Goal: Task Accomplishment & Management: Manage account settings

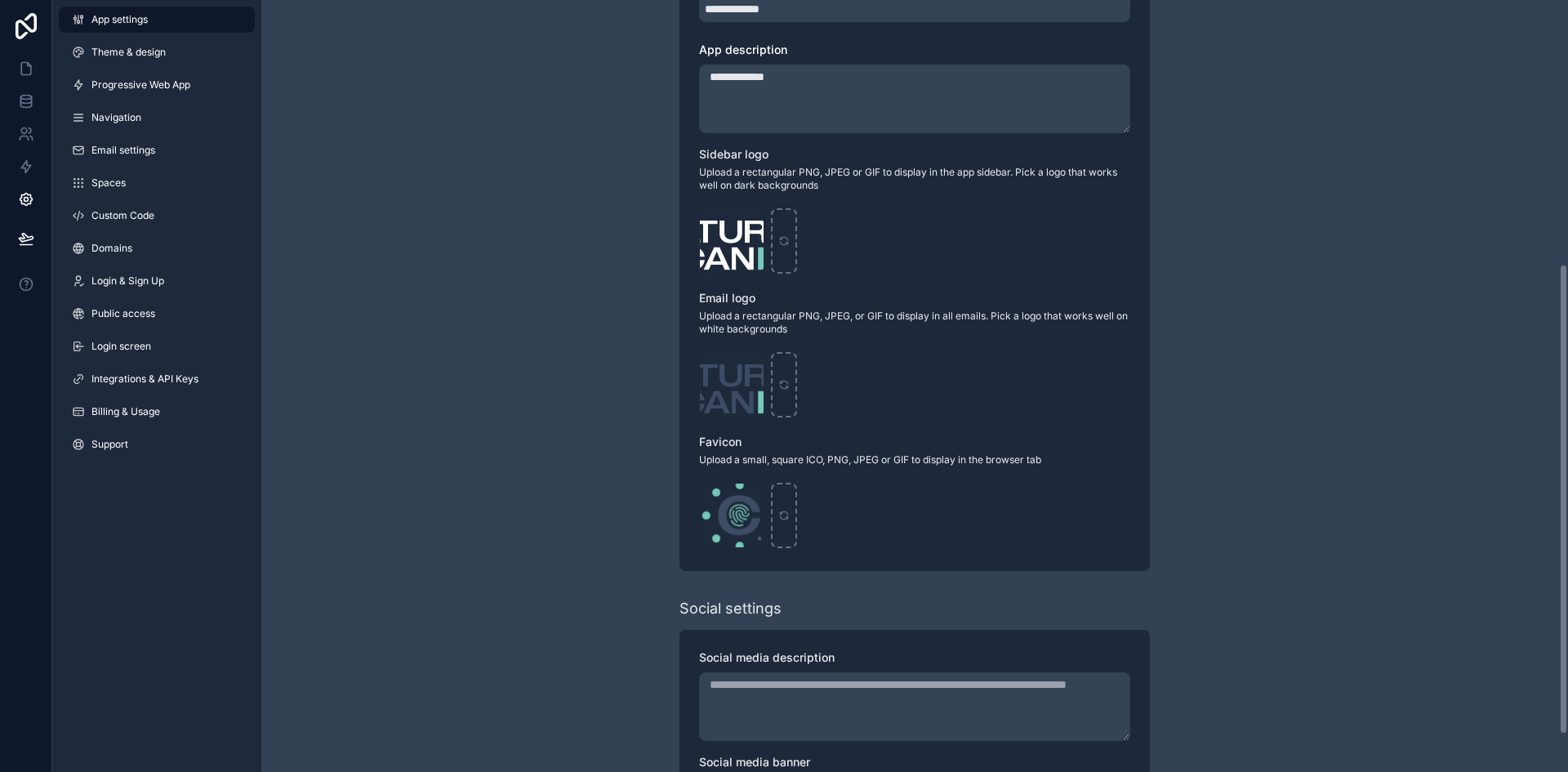
scroll to position [330, 0]
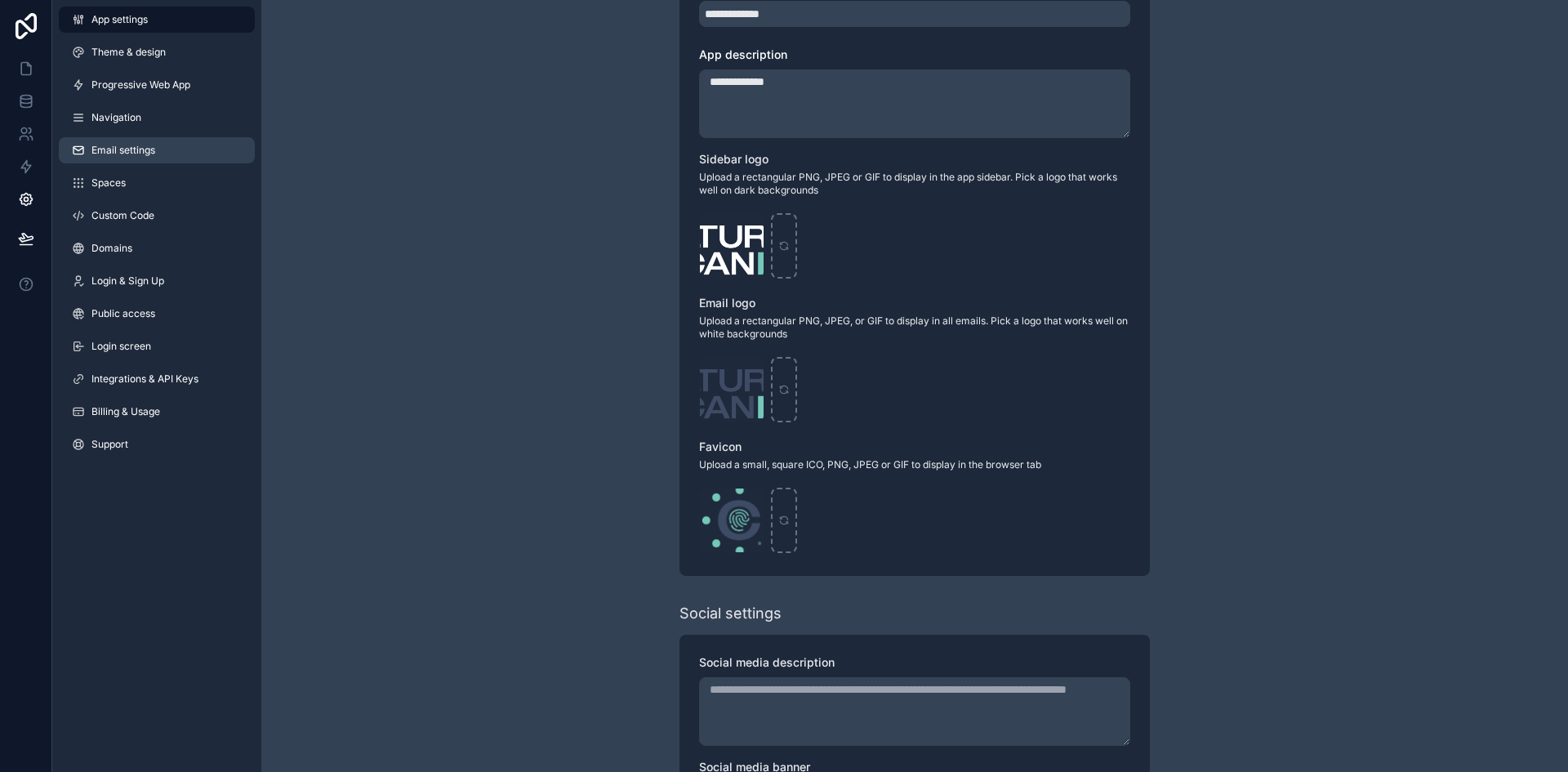
click at [147, 146] on span "Email settings" at bounding box center [123, 151] width 64 height 13
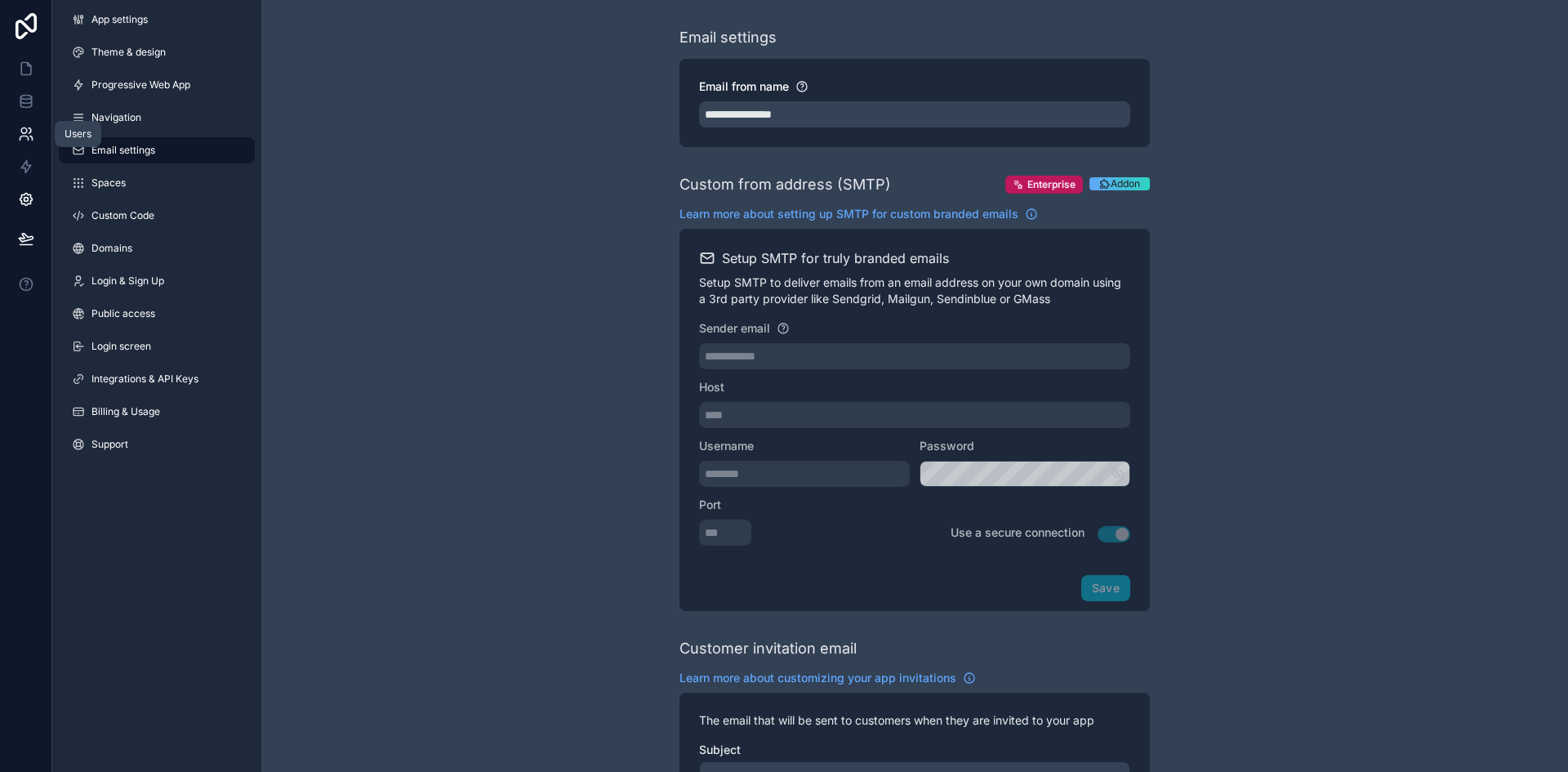
click at [25, 130] on icon at bounding box center [25, 134] width 16 height 16
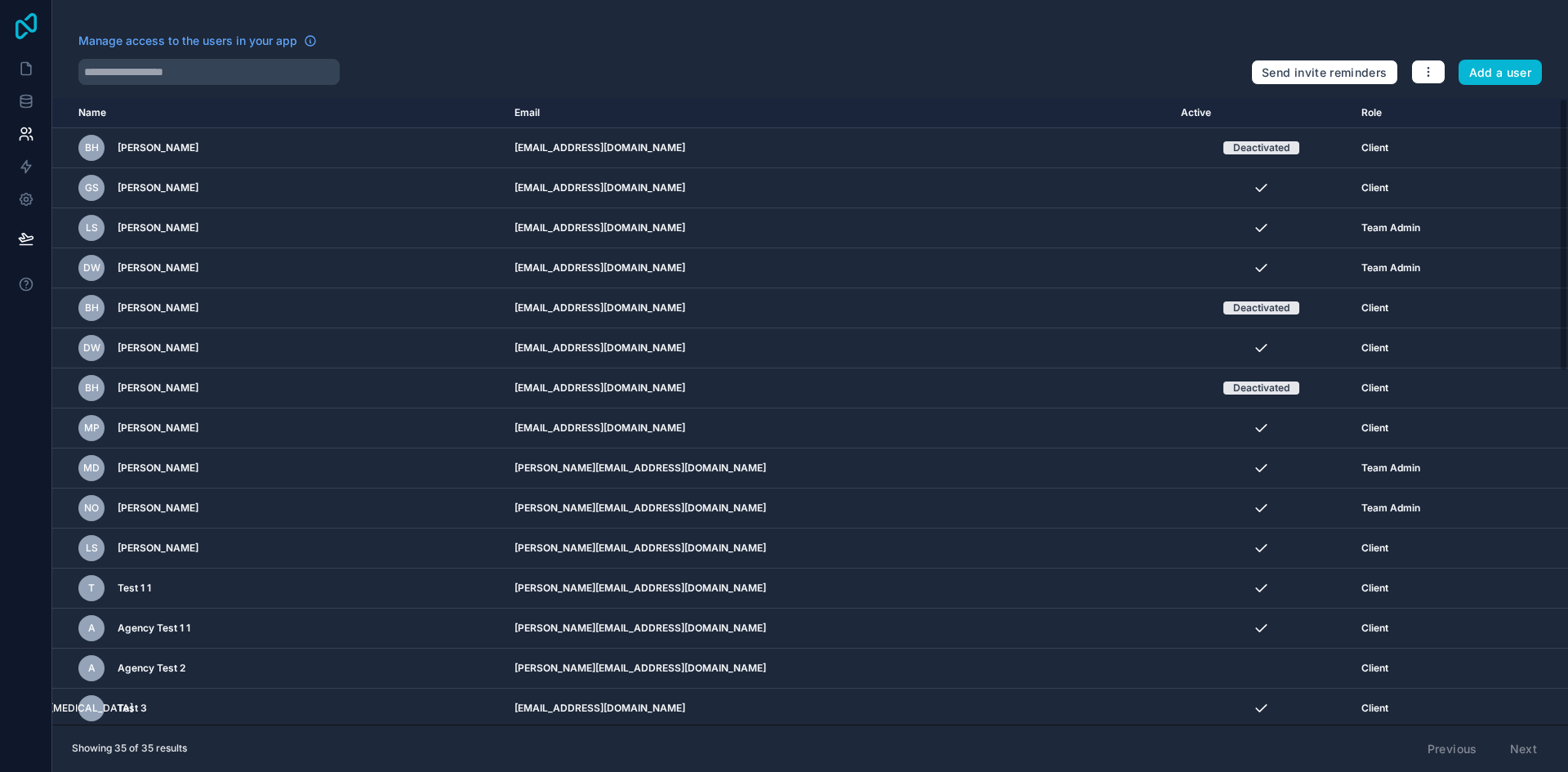
click at [19, 26] on icon at bounding box center [25, 26] width 33 height 26
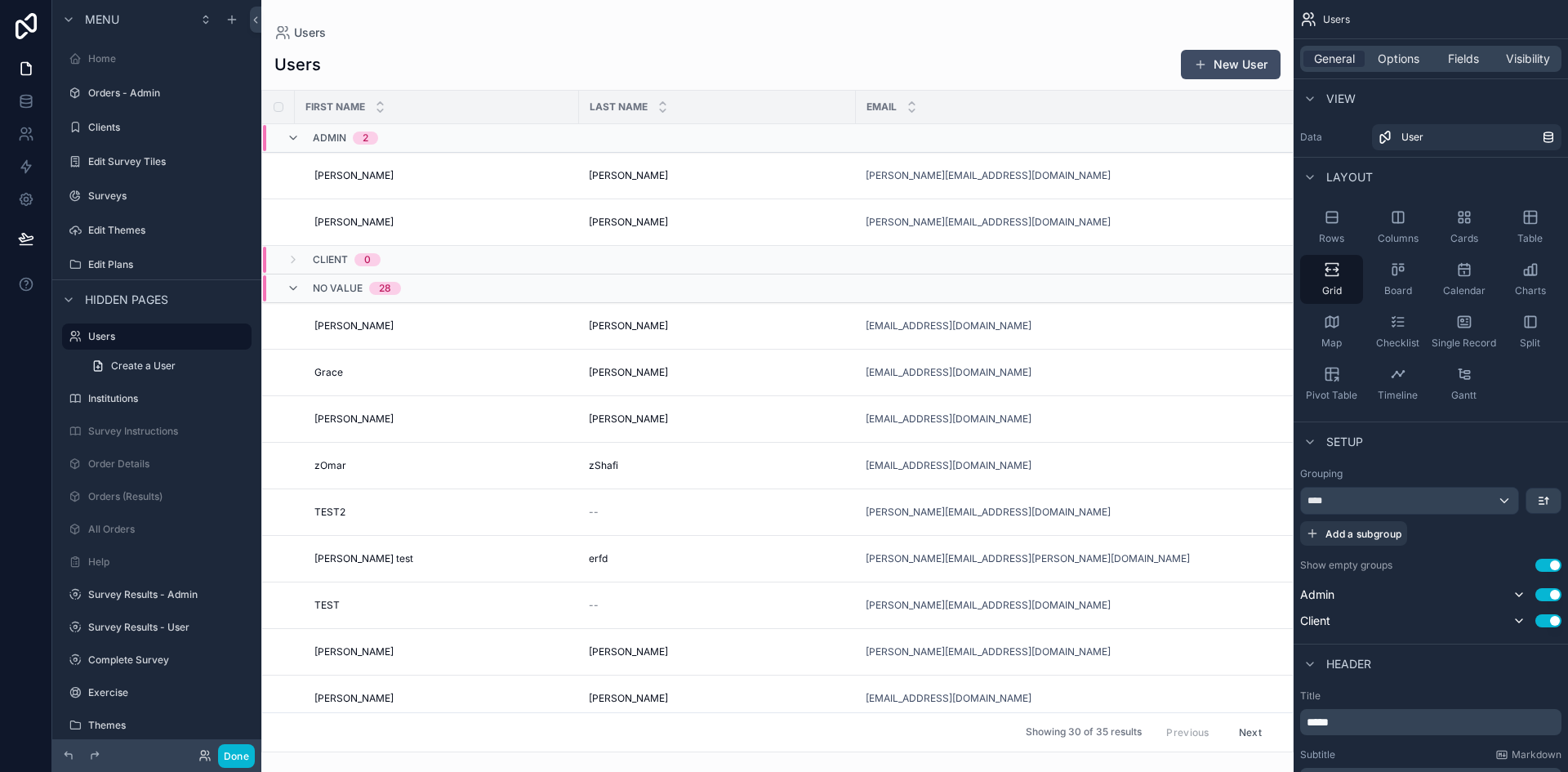
drag, startPoint x: 1288, startPoint y: 370, endPoint x: 1288, endPoint y: 454, distance: 84.0
click at [1288, 454] on div "scrollable content" at bounding box center [777, 386] width 1032 height 772
click at [1523, 56] on span "Visibility" at bounding box center [1528, 58] width 44 height 16
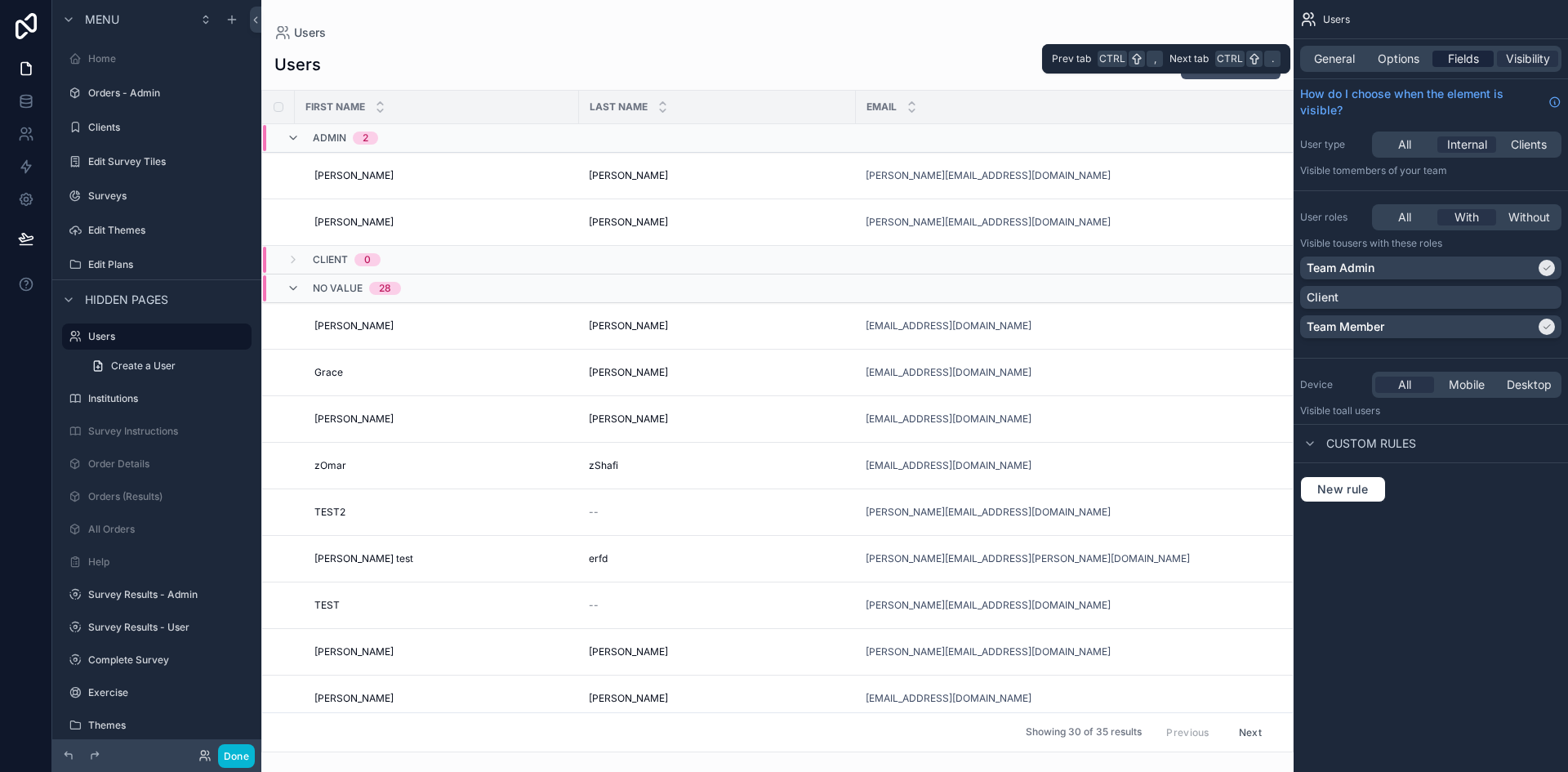
click at [1470, 57] on span "Fields" at bounding box center [1463, 58] width 31 height 16
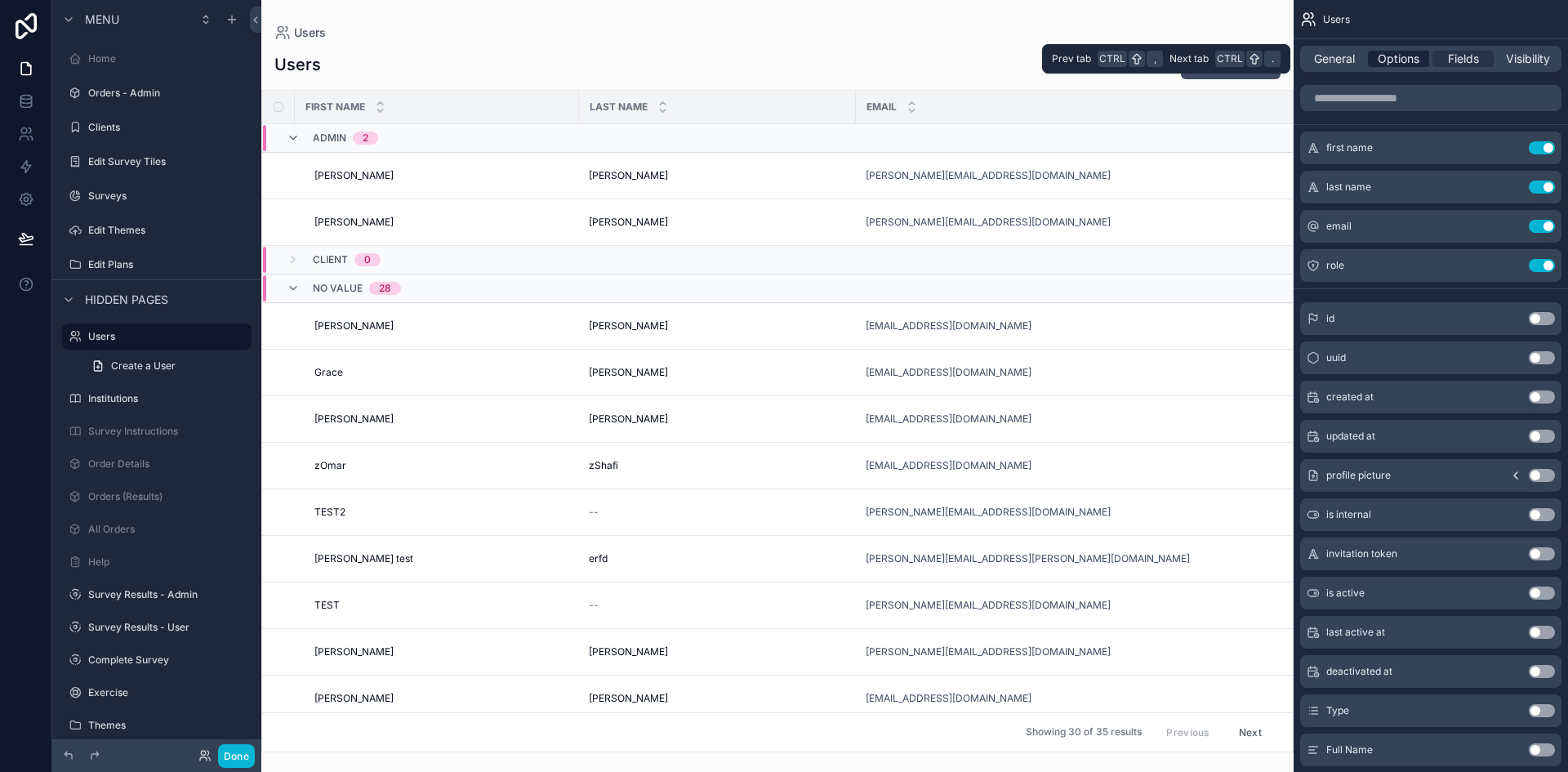
click at [1408, 58] on span "Options" at bounding box center [1399, 58] width 41 height 16
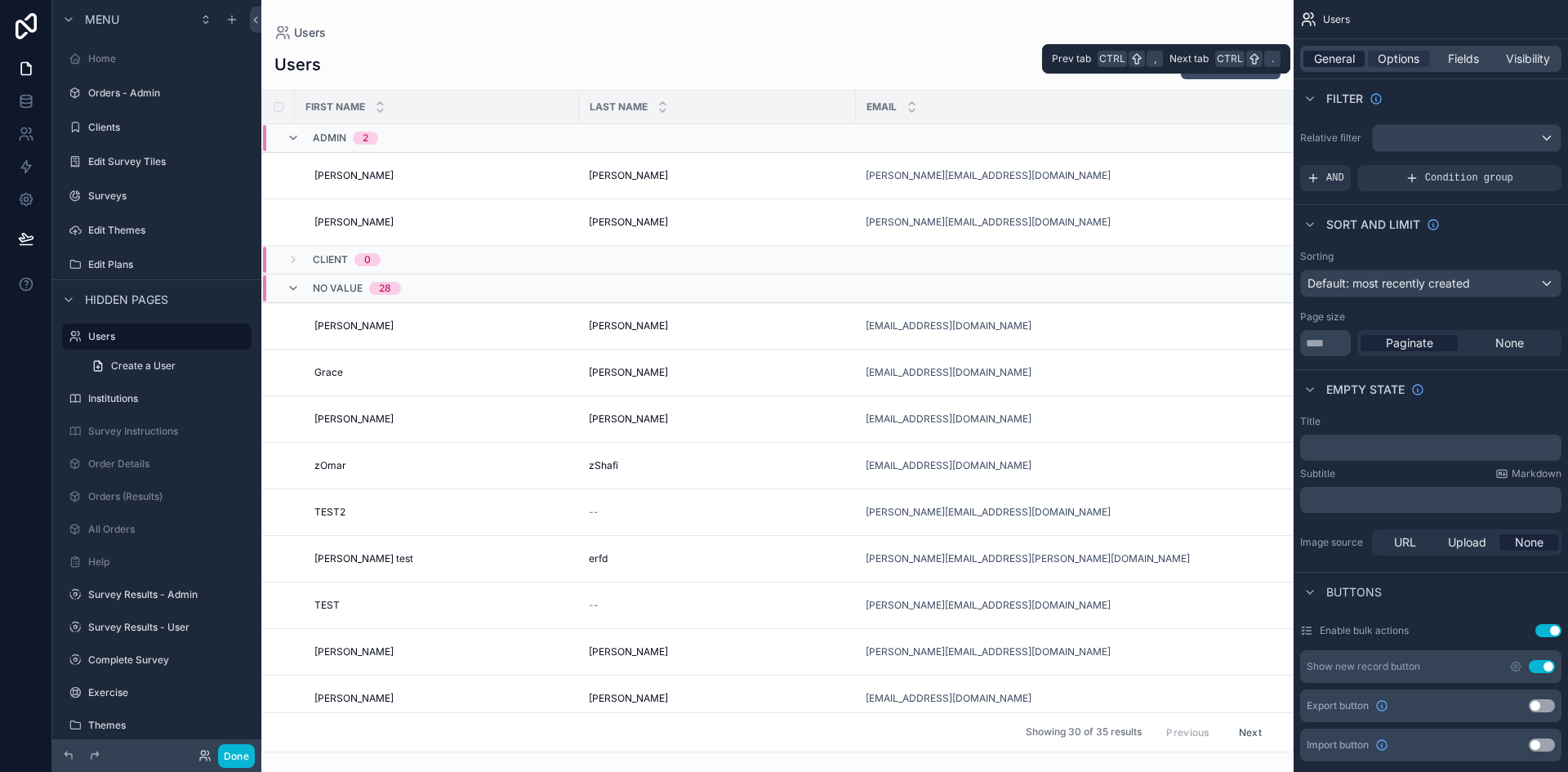
click at [1335, 63] on span "General" at bounding box center [1334, 58] width 40 height 16
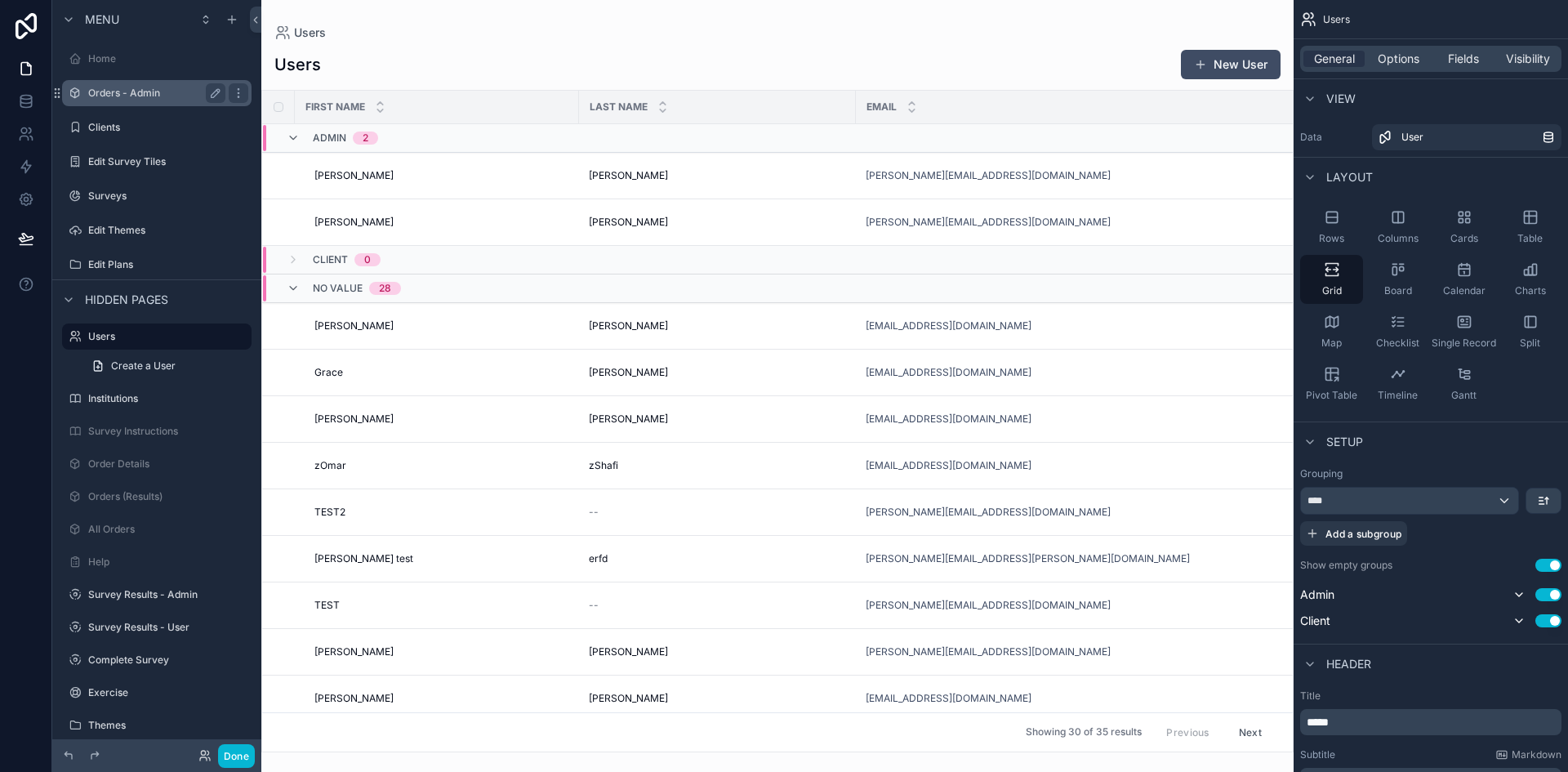
click at [137, 92] on label "Orders - Admin" at bounding box center [153, 93] width 131 height 13
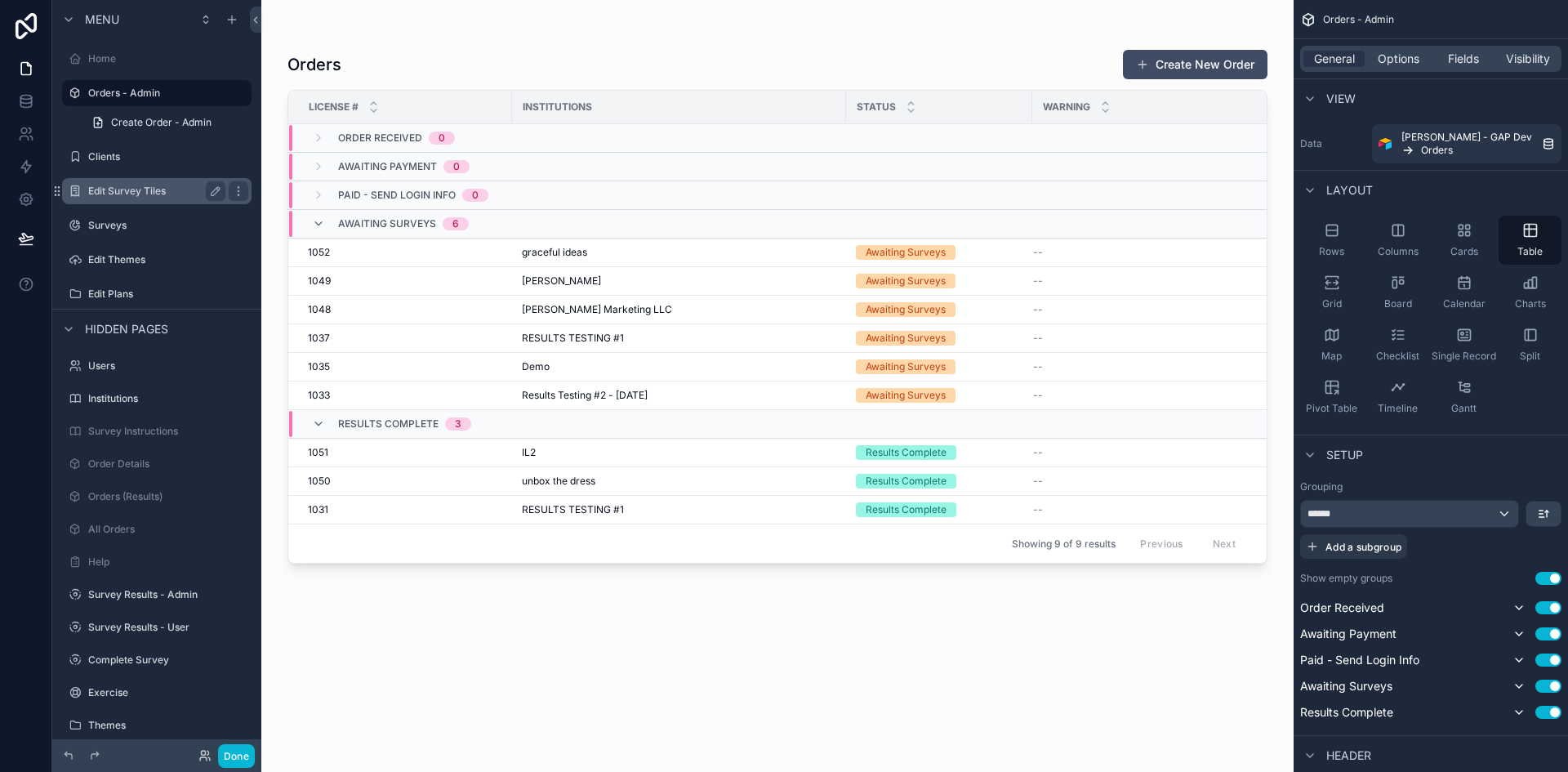
click at [126, 195] on label "Edit Survey Tiles" at bounding box center [153, 191] width 131 height 13
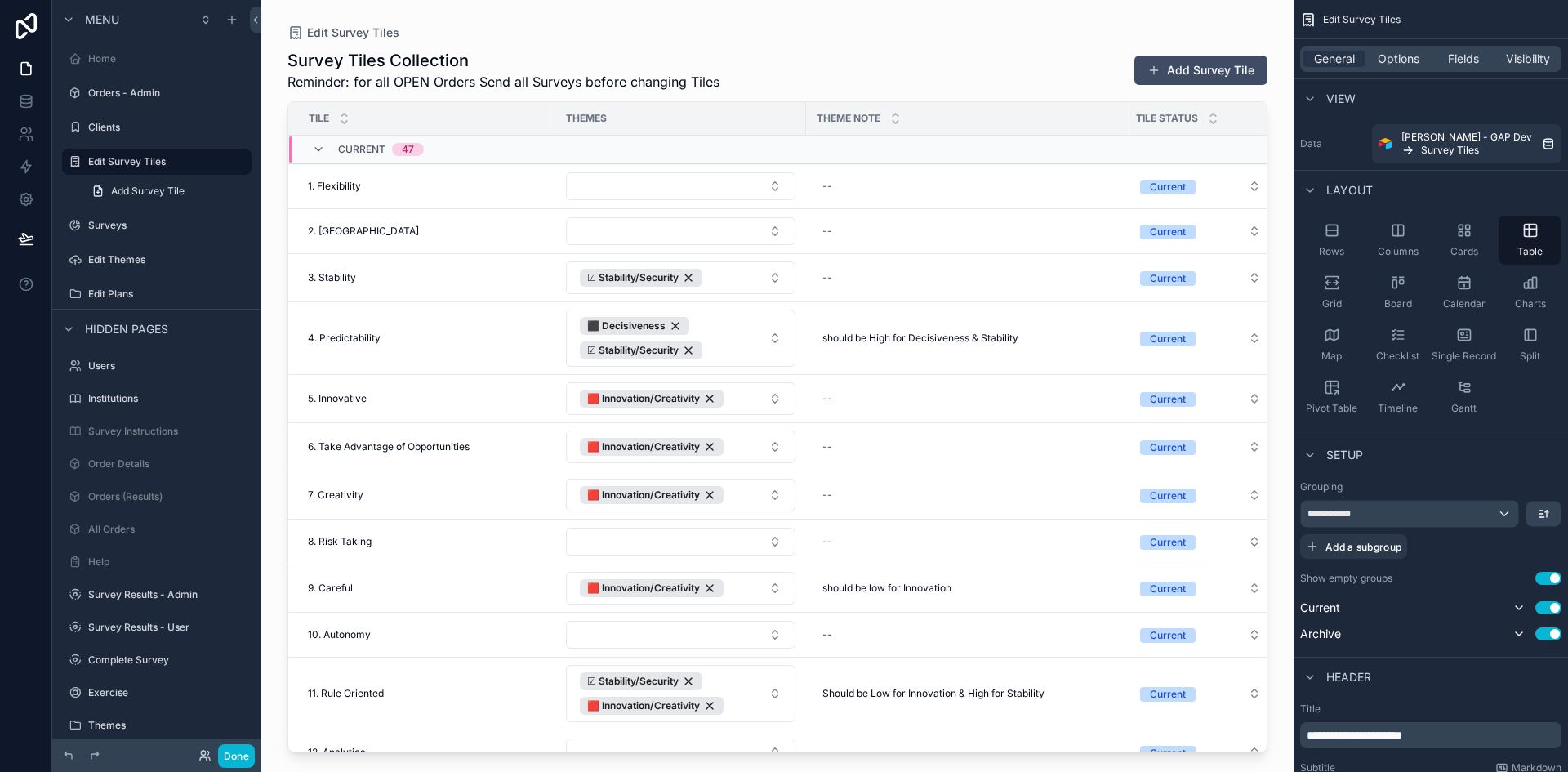
drag, startPoint x: 1146, startPoint y: 747, endPoint x: 1228, endPoint y: 754, distance: 82.3
click at [1228, 754] on div "Edit Survey Tiles Survey Tiles Collection Reminder: for all OPEN Orders Send al…" at bounding box center [777, 386] width 1032 height 772
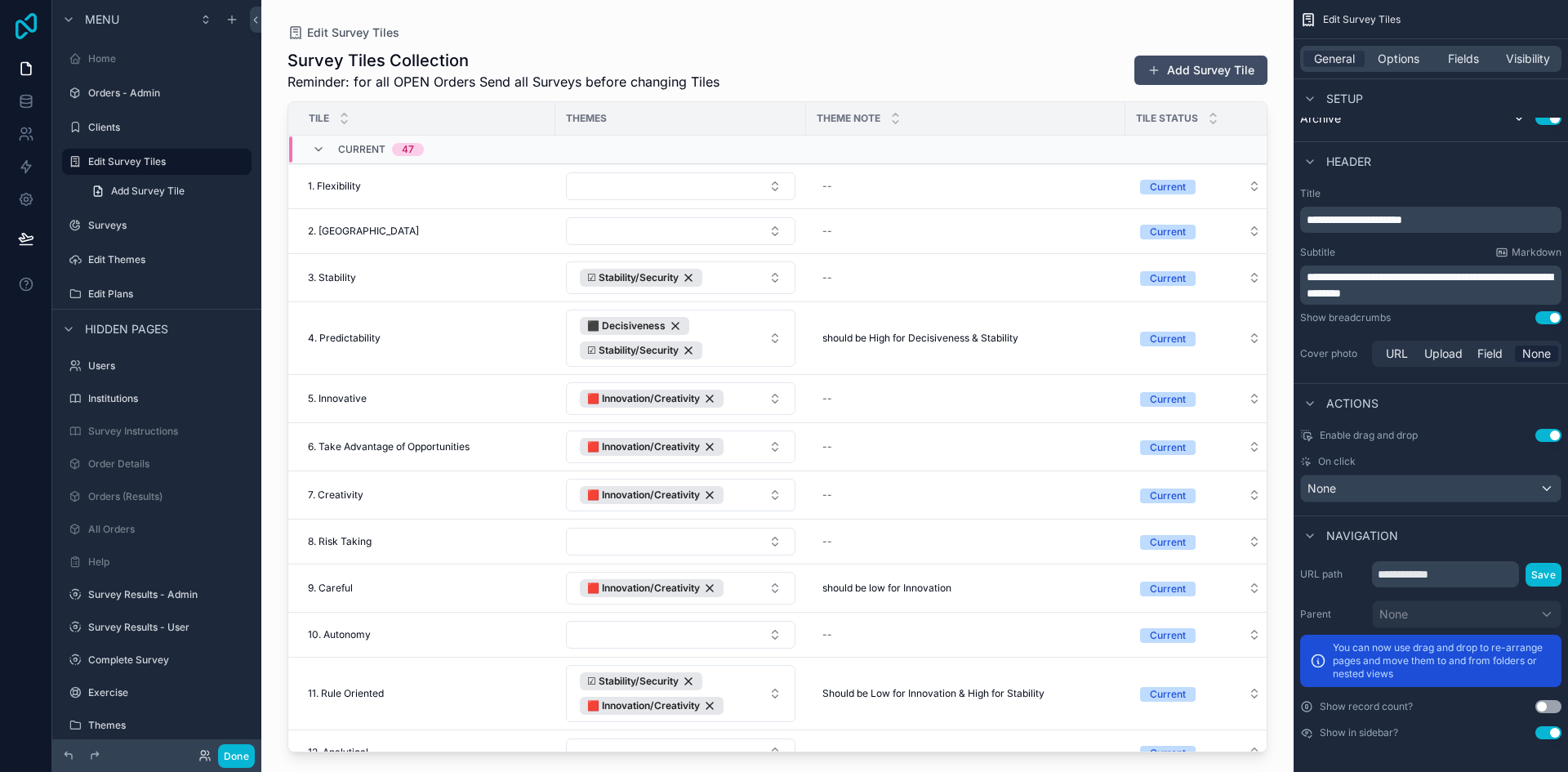
click at [32, 19] on icon at bounding box center [25, 26] width 33 height 26
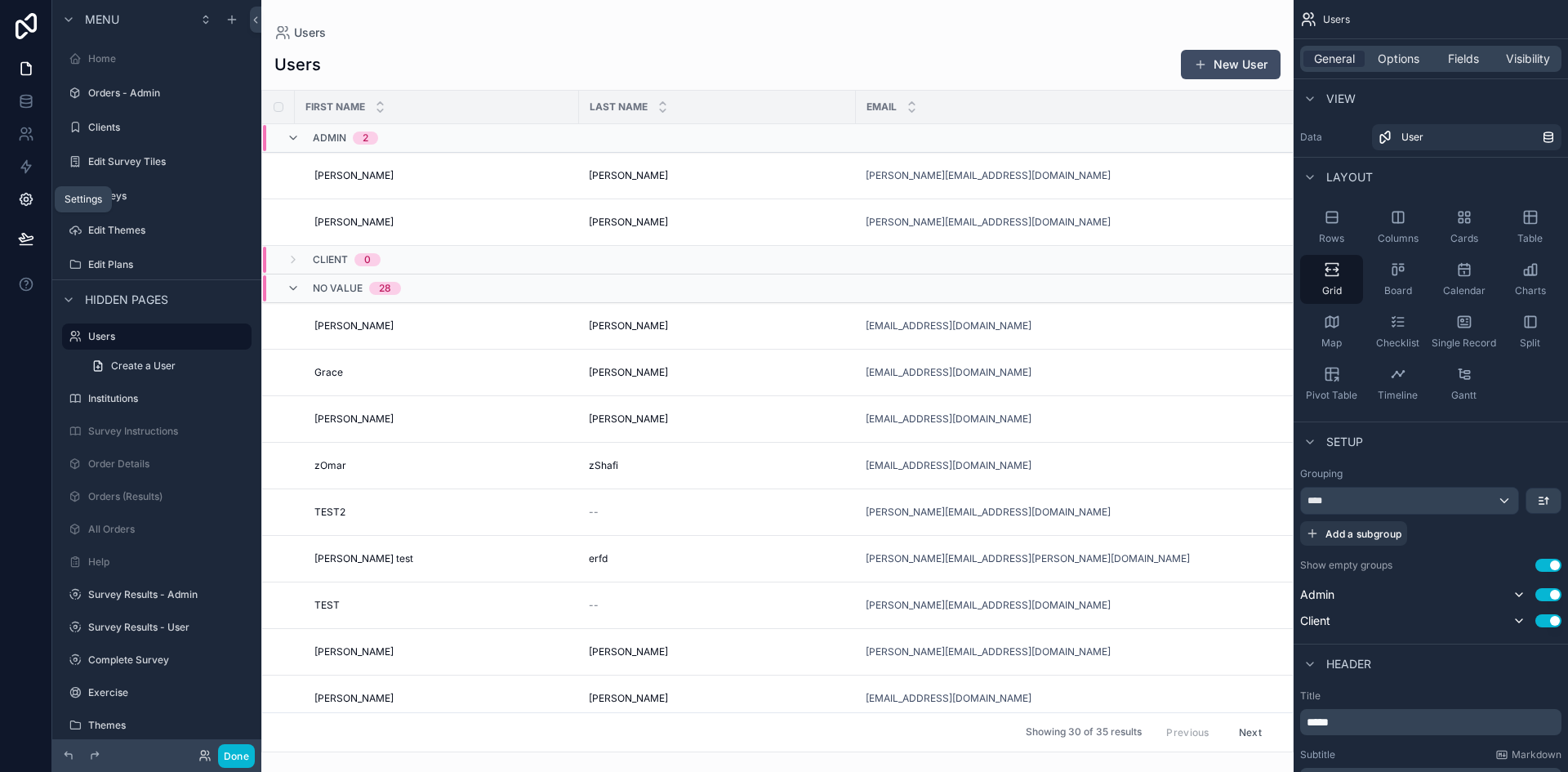
click at [32, 201] on icon at bounding box center [25, 200] width 12 height 12
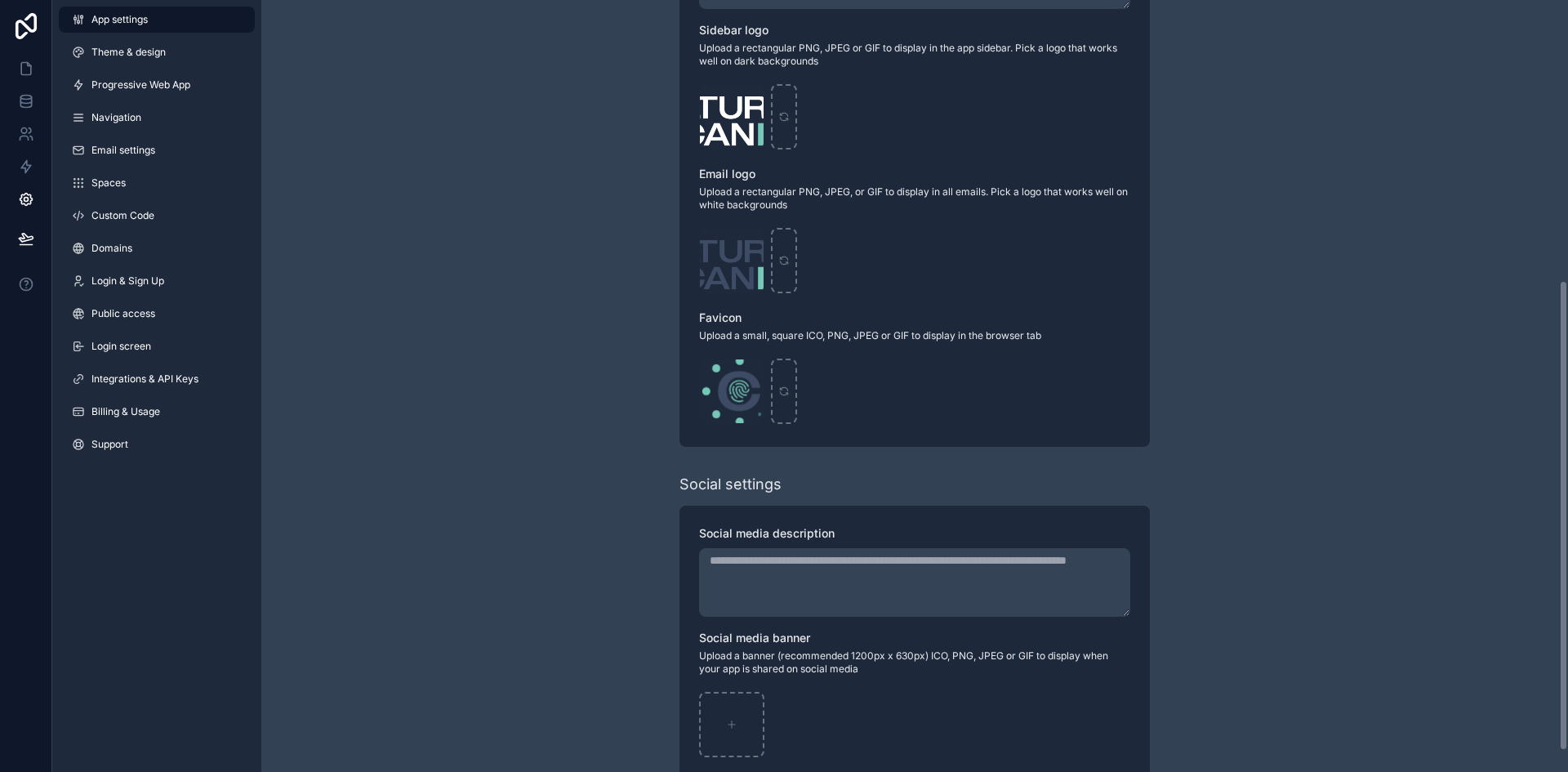
scroll to position [492, 0]
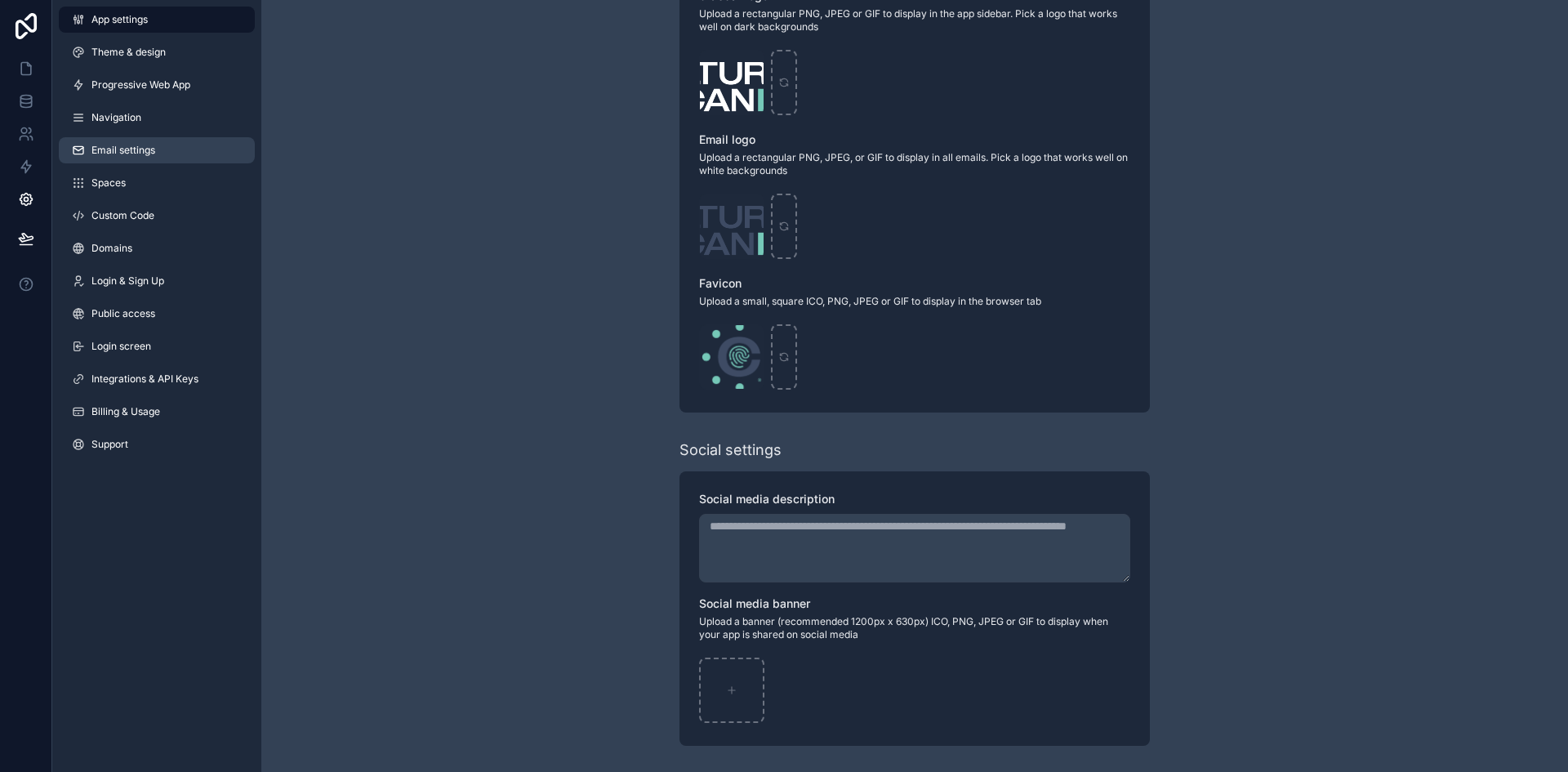
click at [145, 152] on span "Email settings" at bounding box center [123, 151] width 64 height 13
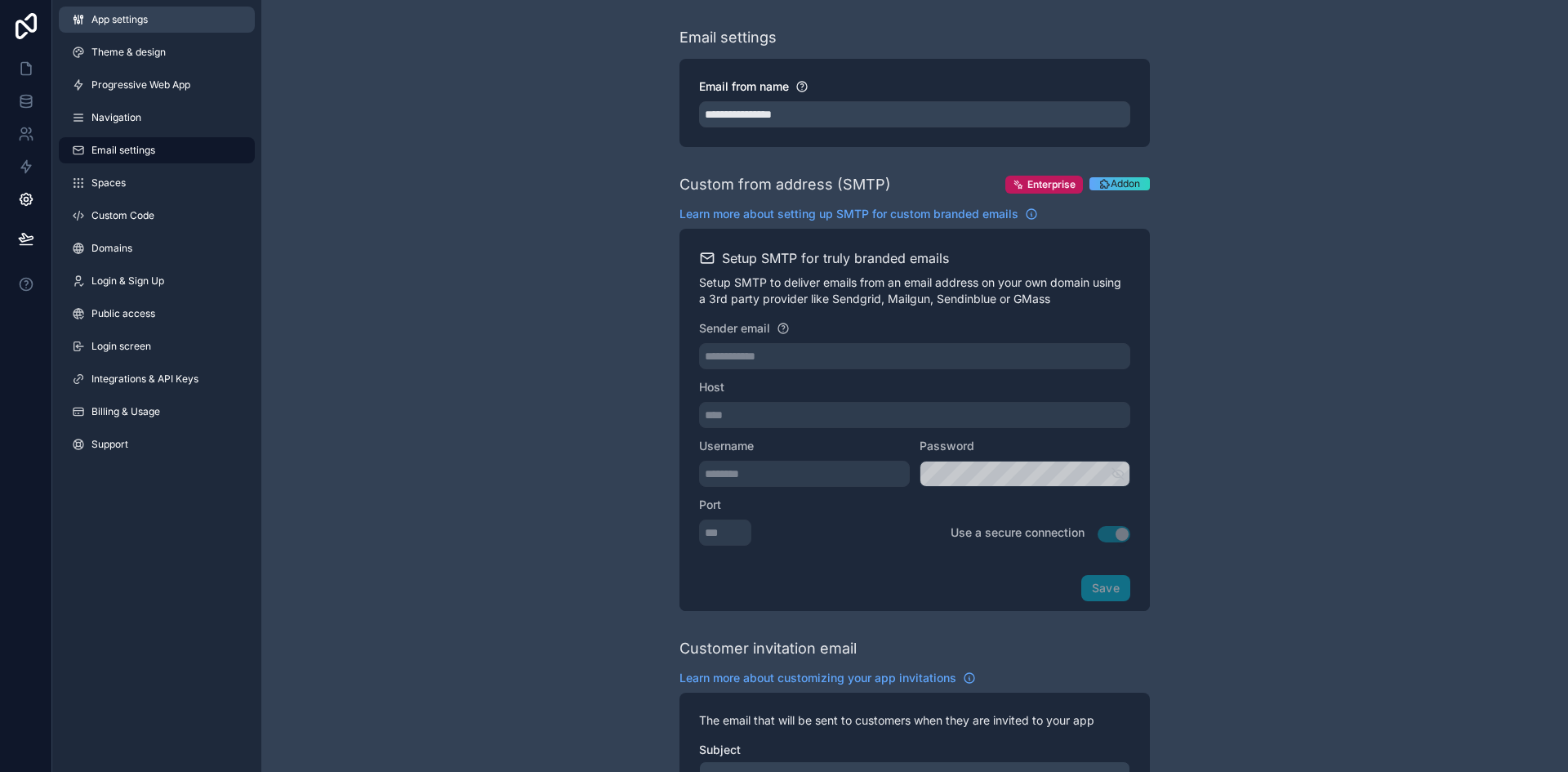
click at [120, 24] on span "App settings" at bounding box center [120, 20] width 56 height 13
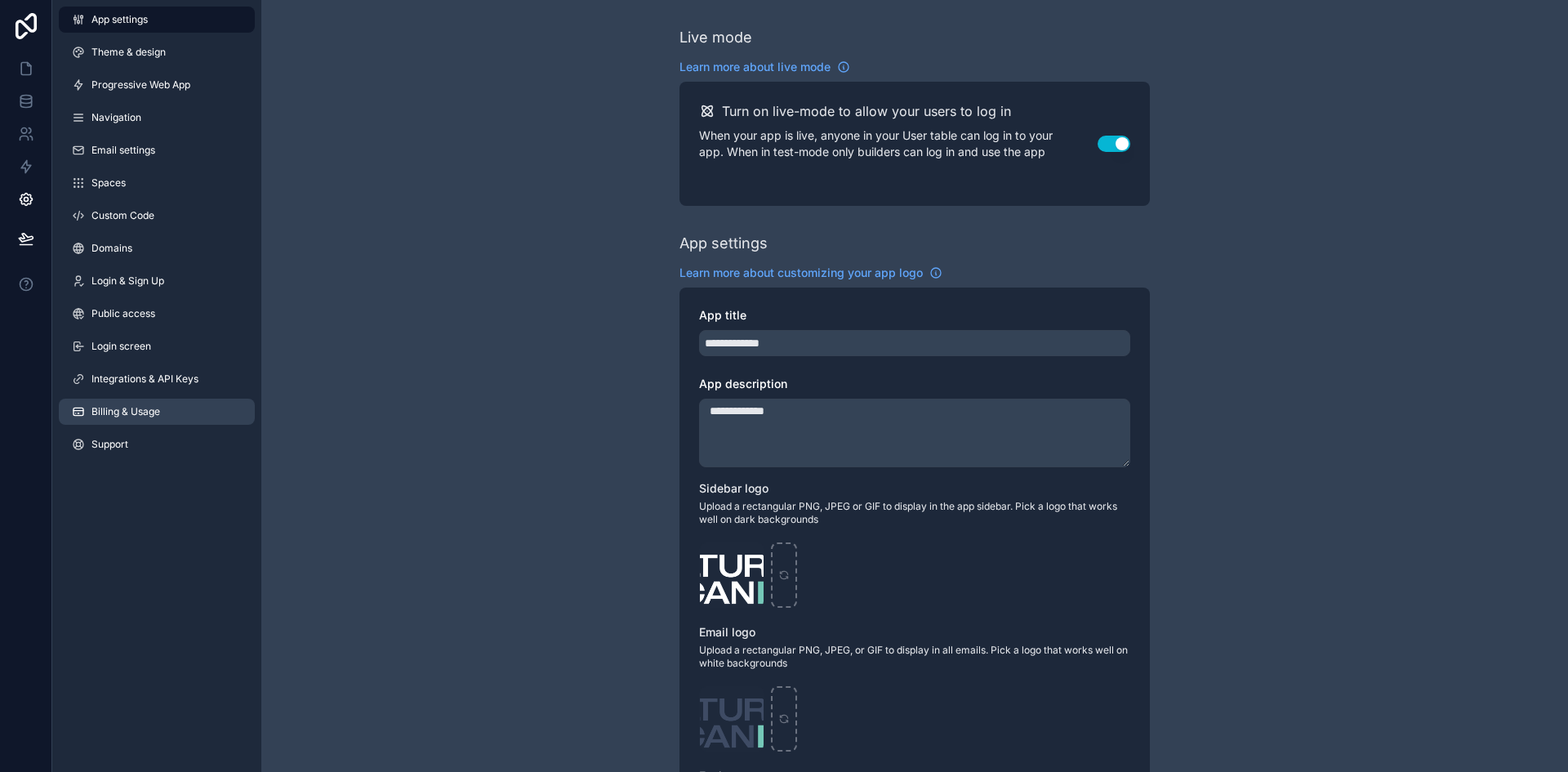
click at [145, 410] on span "Billing & Usage" at bounding box center [125, 411] width 69 height 13
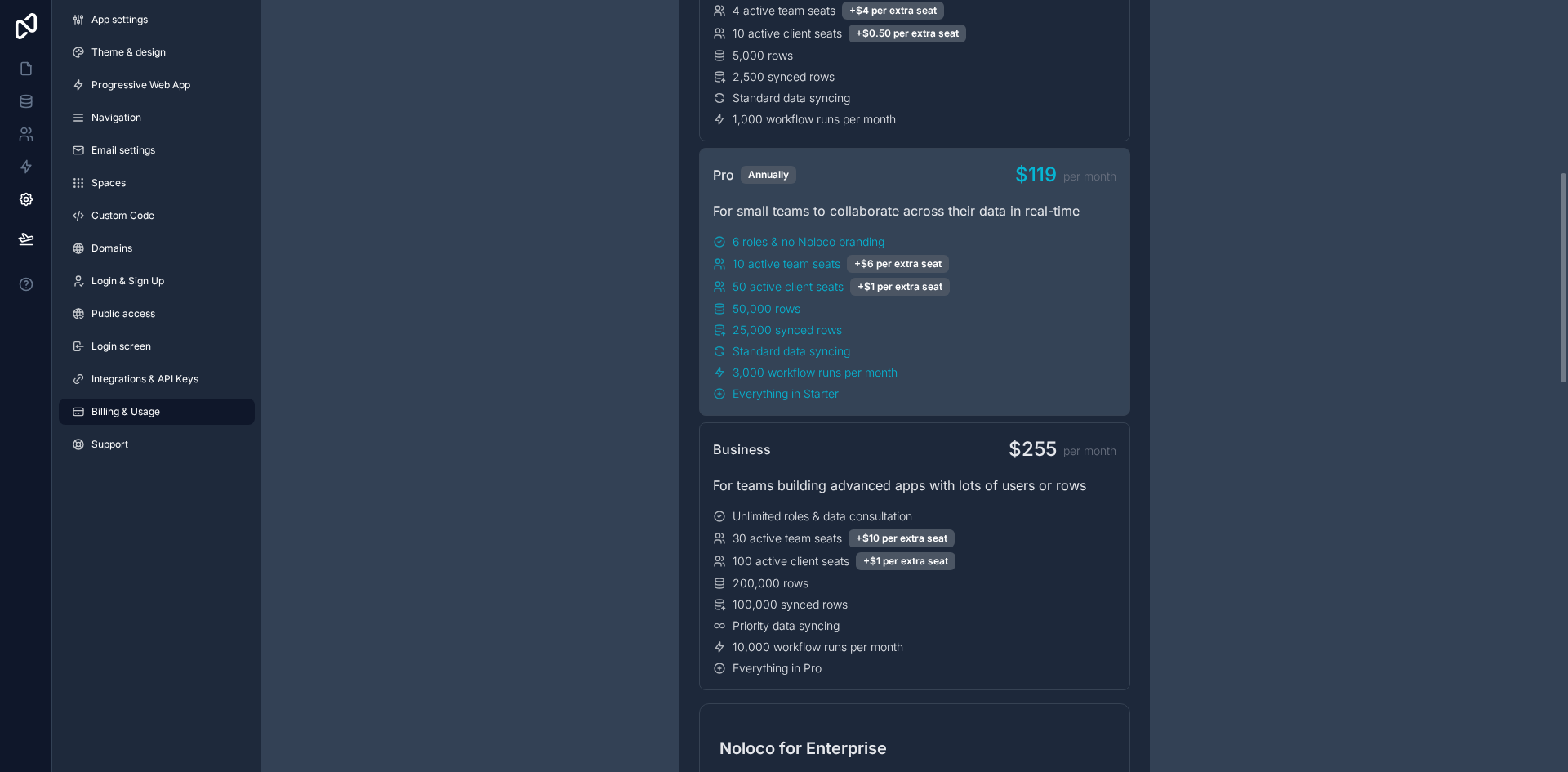
scroll to position [653, 0]
